Goal: Register for event/course

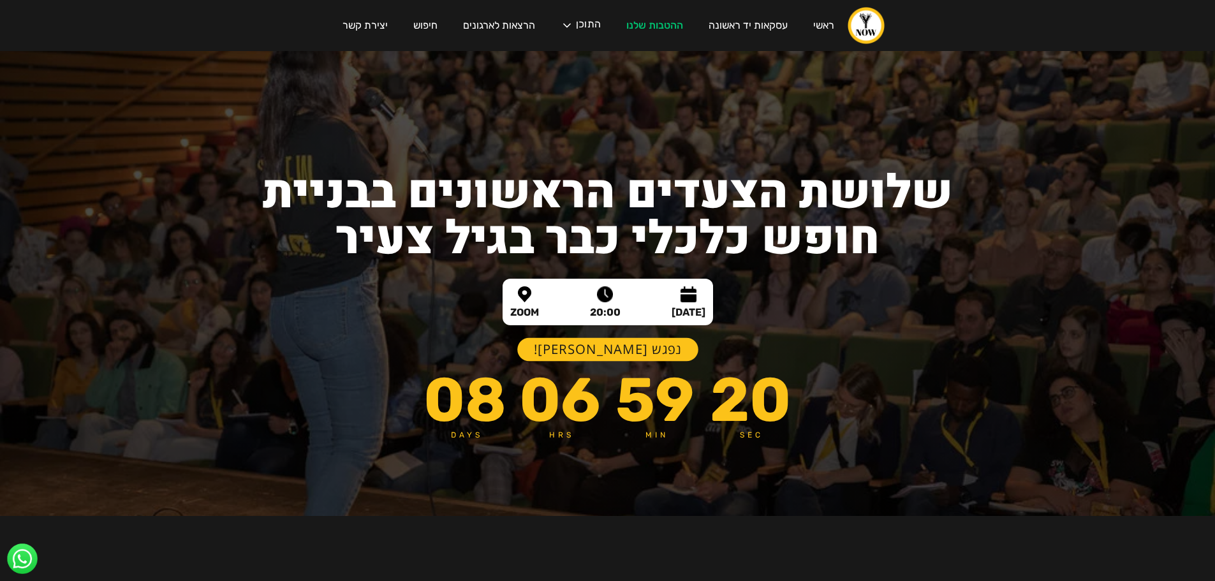
click at [624, 359] on link "נפגש בוובינר!" at bounding box center [607, 350] width 181 height 24
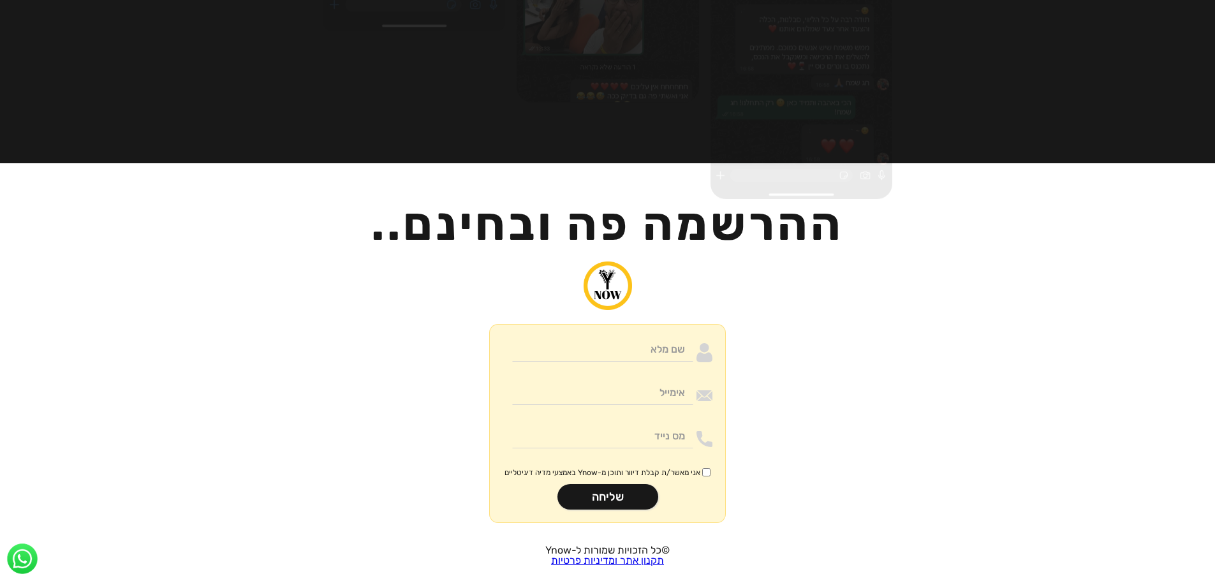
scroll to position [3043, 0]
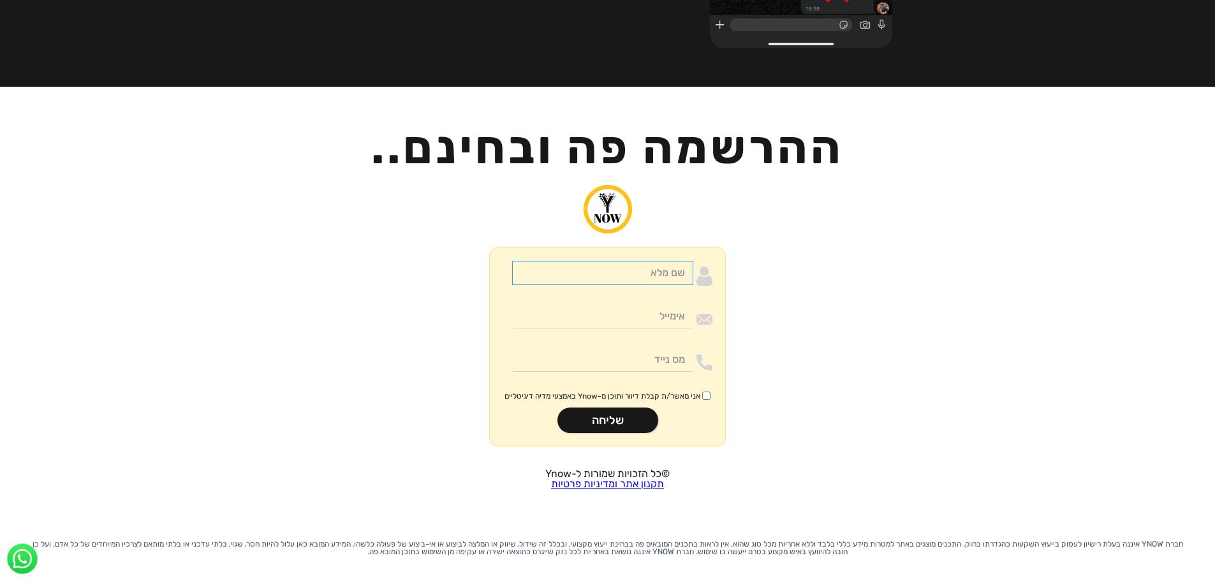
click at [653, 261] on input "Moneywithdirection" at bounding box center [602, 273] width 181 height 24
type input "בדיקה"
click at [628, 304] on input "Moneywithdirection" at bounding box center [602, 316] width 181 height 24
type input "amit@upgrade-crm.co.il"
click at [641, 348] on input "Moneywithdirection" at bounding box center [602, 360] width 181 height 24
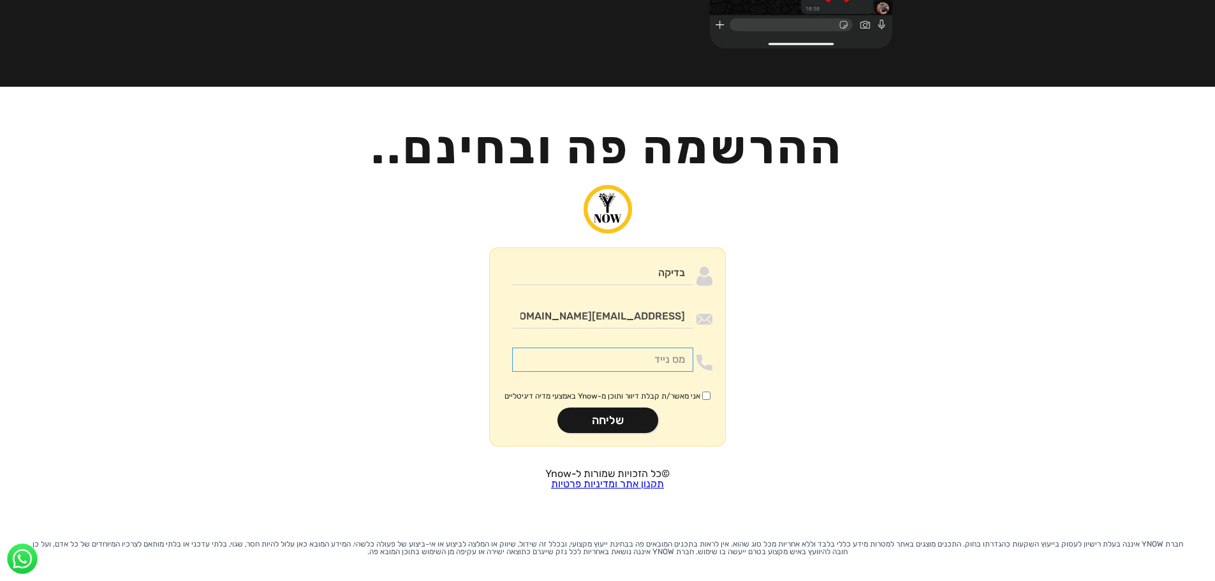
type input "0532776193"
drag, startPoint x: 696, startPoint y: 378, endPoint x: 668, endPoint y: 393, distance: 32.2
click at [694, 391] on span "אני מאשר/ת קבלת דיוור ותוכן מ-Ynow באמצעי מדיה דיגיטליים" at bounding box center [602, 396] width 196 height 10
click at [702, 392] on input "אני מאשר/ת קבלת דיוור ותוכן מ-Ynow באמצעי מדיה דיגיטליים" at bounding box center [706, 396] width 8 height 8
checkbox input "true"
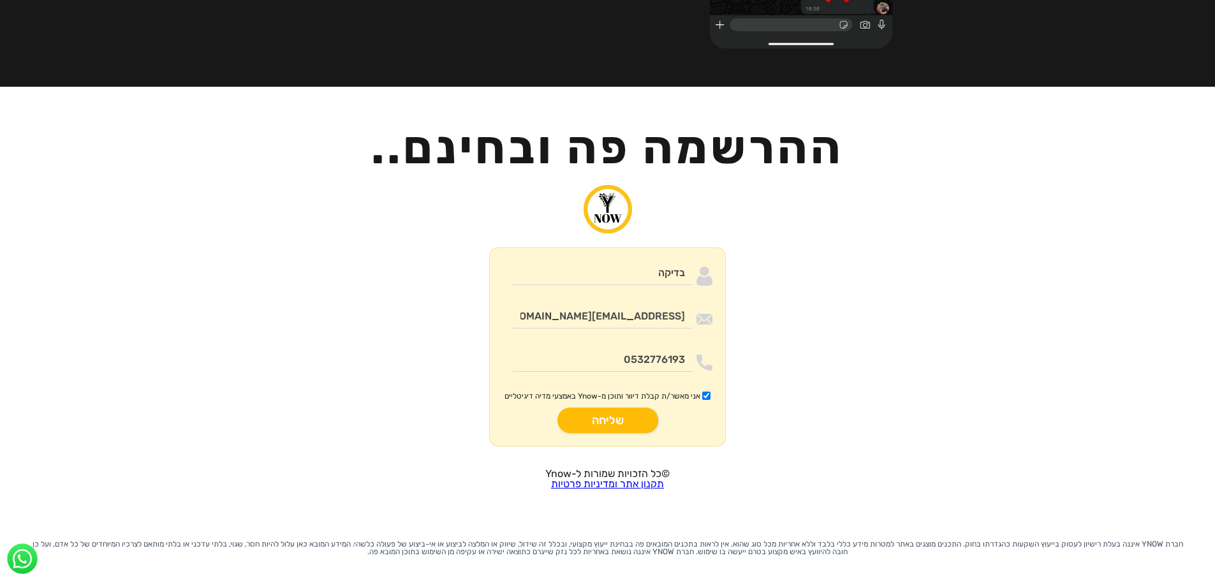
click at [617, 408] on input "שליחה" at bounding box center [607, 421] width 101 height 26
type input "רק שניה.."
drag, startPoint x: 594, startPoint y: 247, endPoint x: 898, endPoint y: 251, distance: 304.2
click at [871, 254] on div "בדיקה amit@upgrade-crm.co.il 0532776193 אני מאשר/ת קבלת דיוור ותוכן מ-Ynow באמצ…" at bounding box center [607, 320] width 599 height 298
type input "ירדן קופילבית"
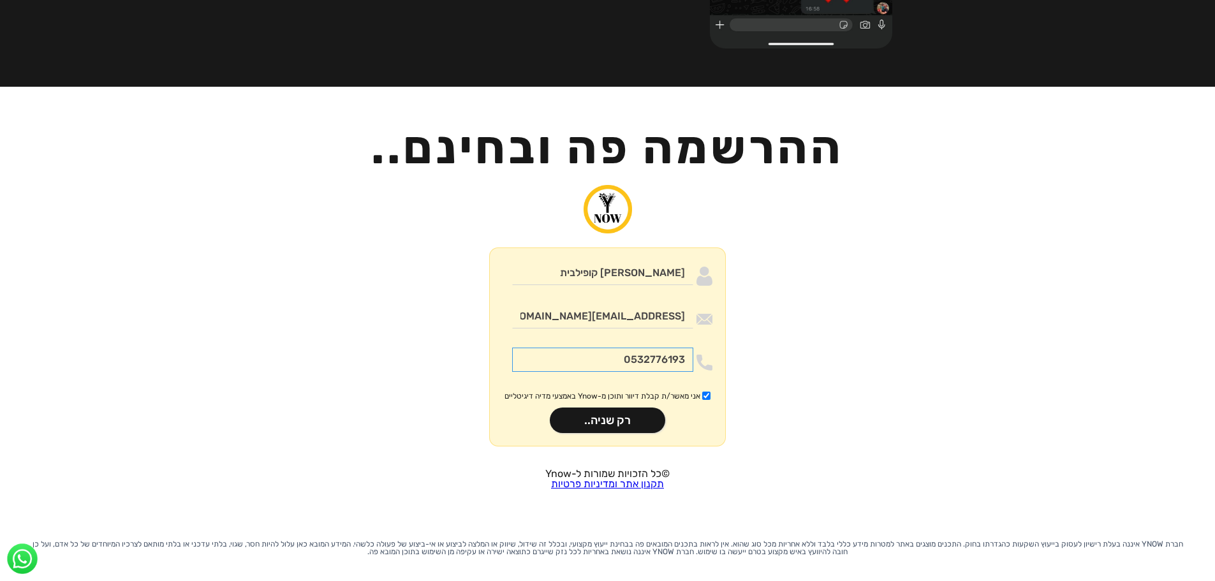
drag, startPoint x: 601, startPoint y: 339, endPoint x: 779, endPoint y: 336, distance: 178.6
click at [734, 342] on div "ירדן קופילבית amit@upgrade-crm.co.il 0532776193 אני מאשר/ת קבלת דיוור ותוכן מ-Y…" at bounding box center [607, 320] width 262 height 298
paste input "0523321424"
type input "0523321424"
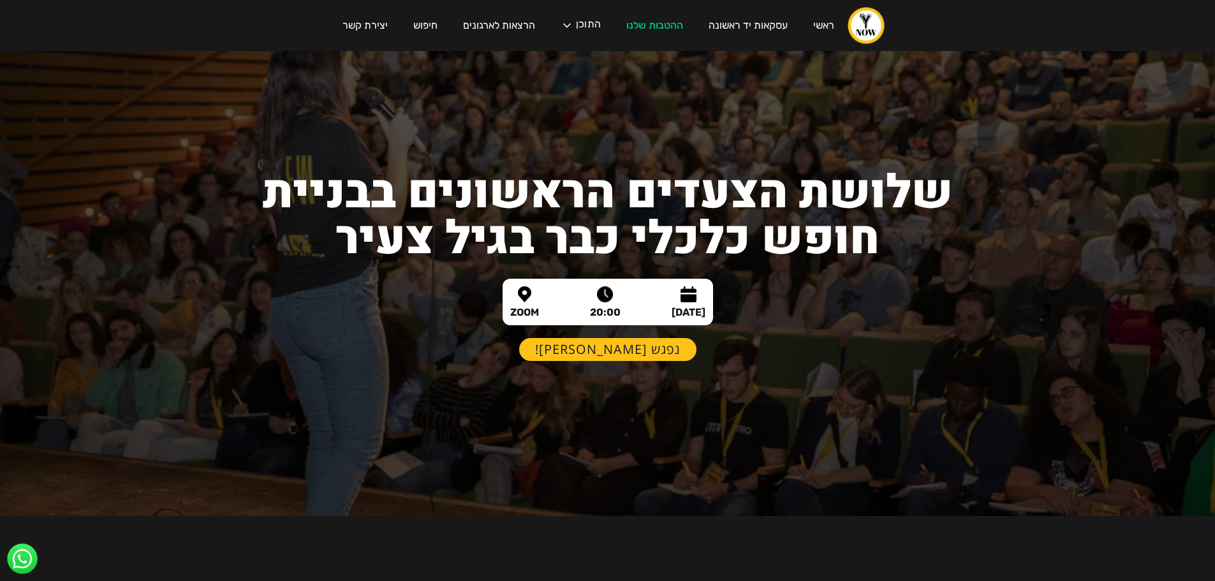
scroll to position [3043, 0]
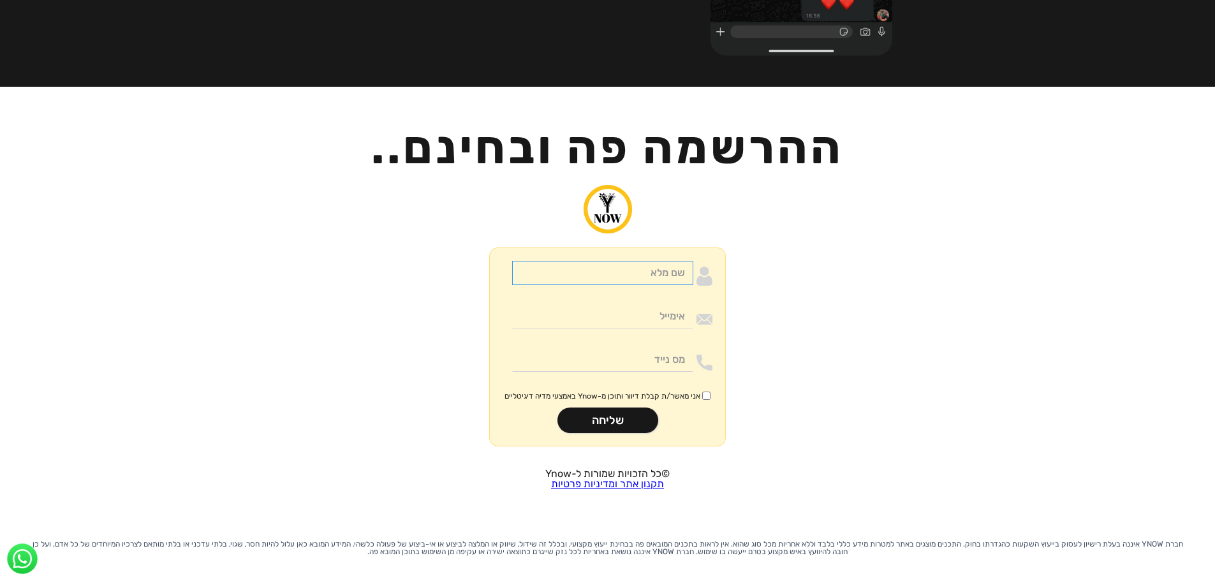
click at [642, 261] on input "Moneywithdirection" at bounding box center [602, 273] width 181 height 24
type input "[PERSON_NAME]"
click at [649, 357] on div "Moneywithdirection" at bounding box center [608, 363] width 210 height 31
click at [660, 348] on input "Moneywithdirection" at bounding box center [602, 360] width 181 height 24
paste input "0523321424"
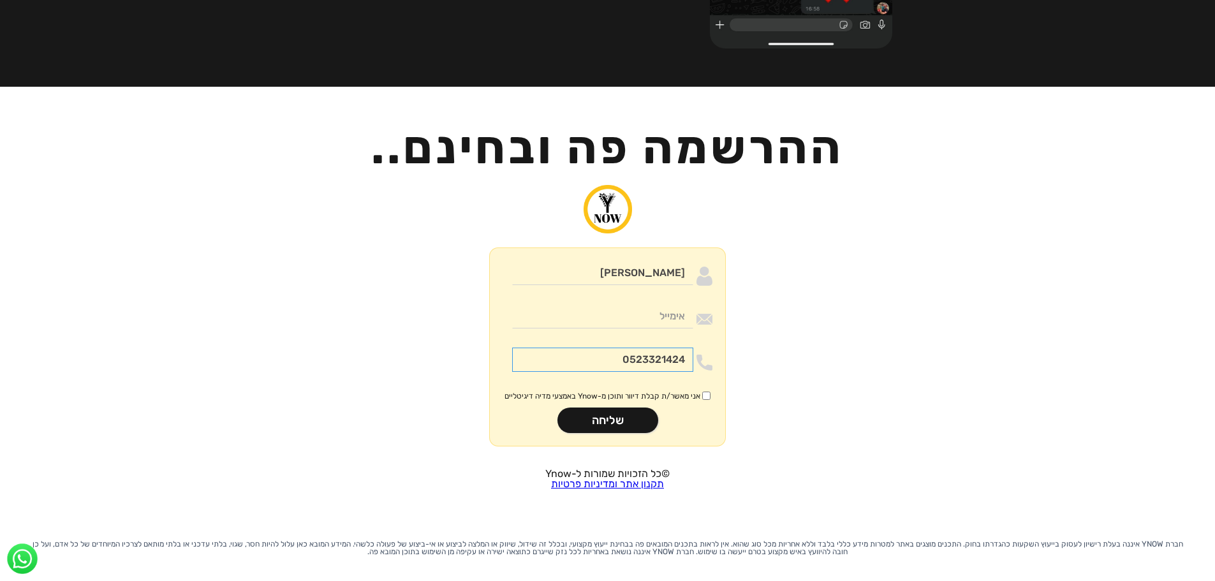
type input "0523321424"
click at [642, 304] on input "Moneywithdirection" at bounding box center [602, 316] width 181 height 24
type input "[EMAIL_ADDRESS][DOMAIN_NAME]"
click at [705, 385] on div "ירדן קופילביץ amit@upgrade-crm.co.il 0523321424 אני מאשר/ת קבלת דיוור ותוכן מ-Y…" at bounding box center [608, 334] width 210 height 147
click at [696, 391] on span "אני מאשר/ת קבלת דיוור ותוכן מ-Ynow באמצעי מדיה דיגיטליים" at bounding box center [602, 396] width 196 height 10
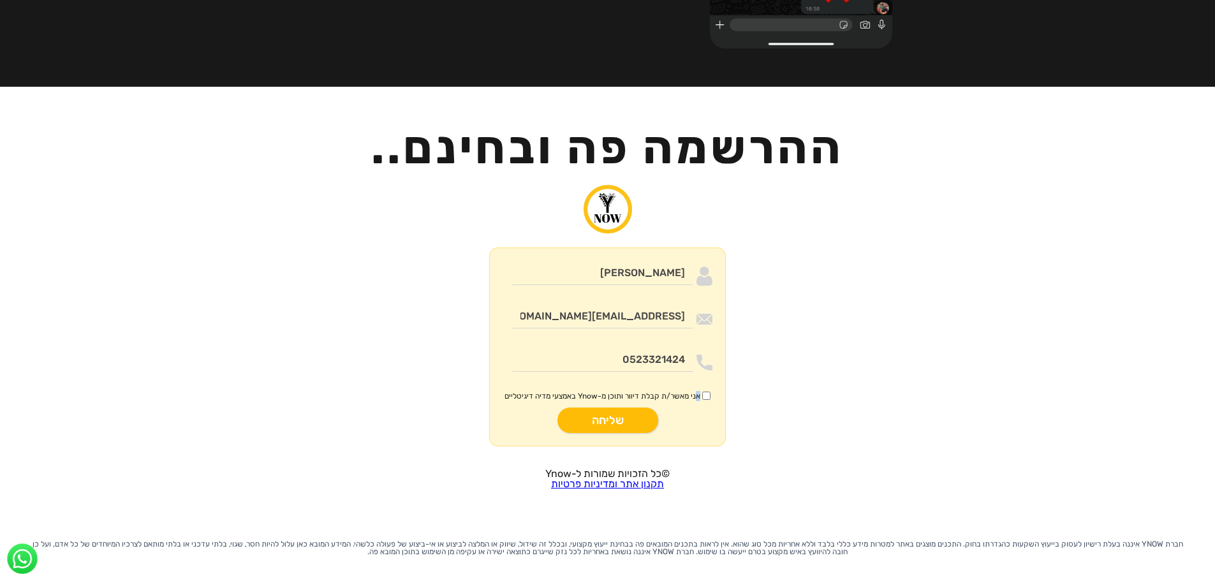
click at [614, 408] on input "שליחה" at bounding box center [607, 421] width 101 height 26
click at [707, 392] on input "אני מאשר/ת קבלת דיוור ותוכן מ-Ynow באמצעי מדיה דיגיטליים" at bounding box center [706, 396] width 8 height 8
checkbox input "true"
click at [617, 408] on input "שליחה" at bounding box center [607, 421] width 101 height 26
type input "רק שניה.."
